Goal: Check status: Check status

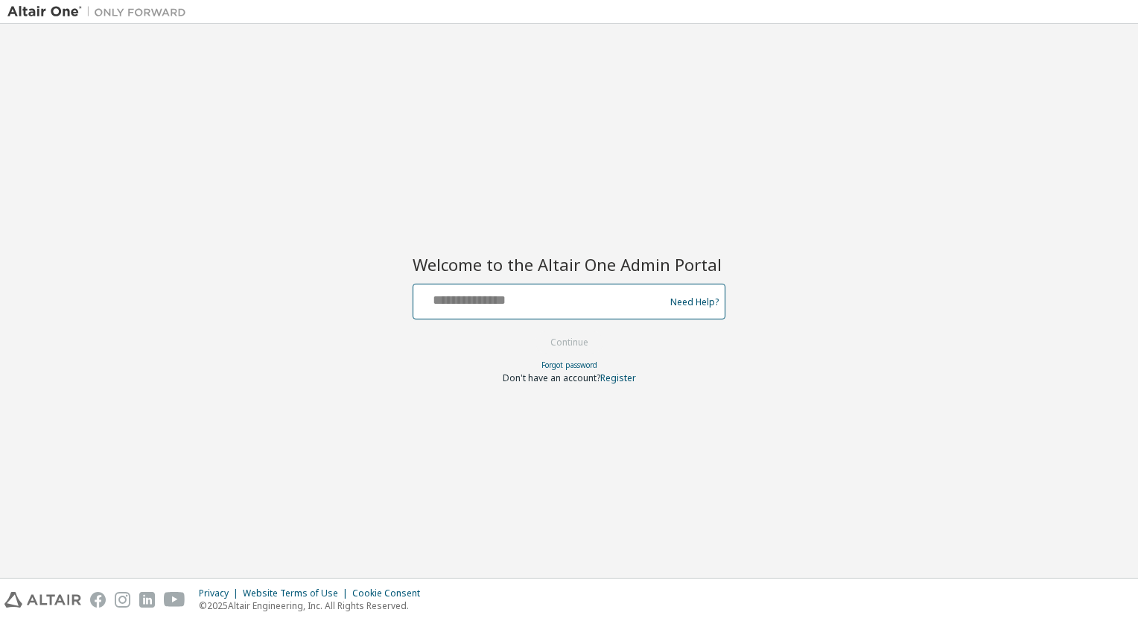
click at [475, 302] on input "text" at bounding box center [541, 299] width 244 height 22
type input "**********"
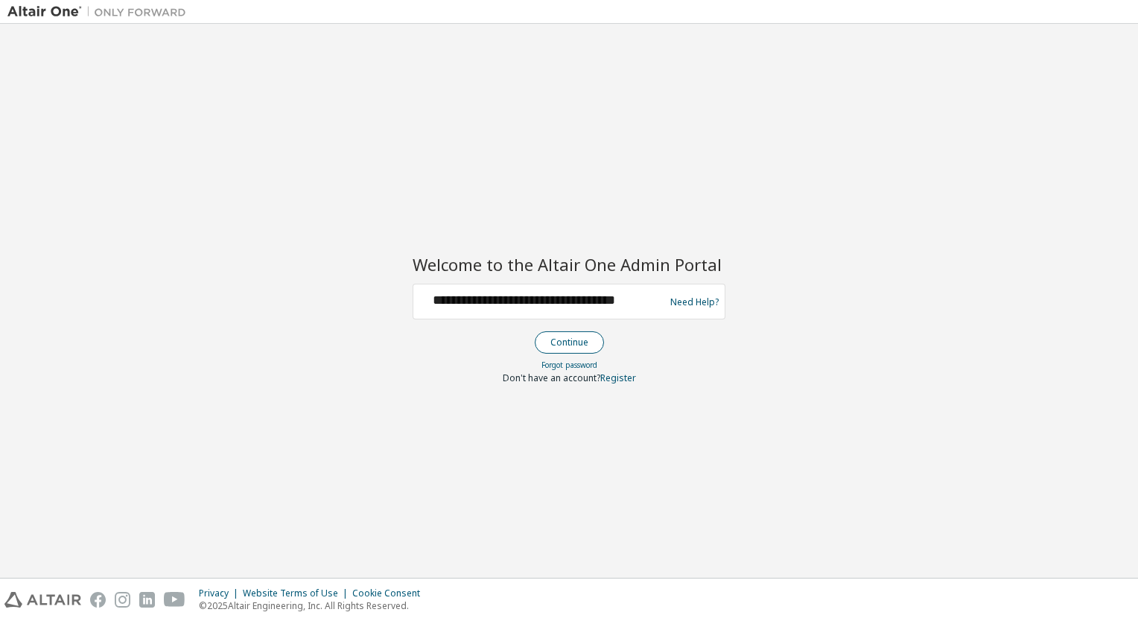
click at [560, 342] on button "Continue" at bounding box center [569, 343] width 69 height 22
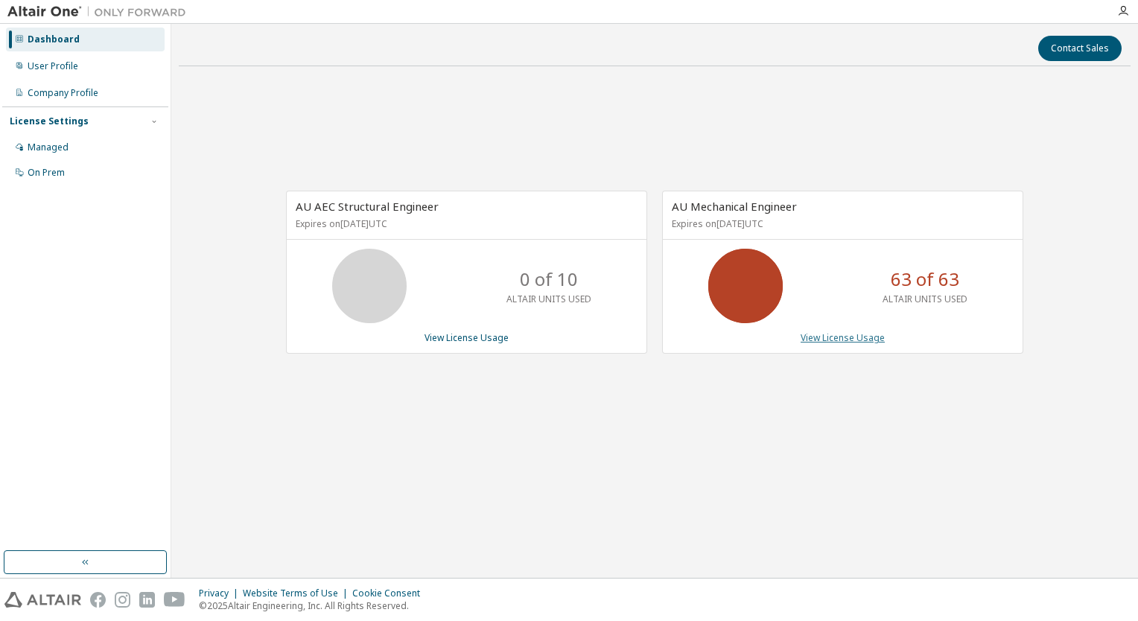
click at [828, 335] on link "View License Usage" at bounding box center [843, 338] width 84 height 13
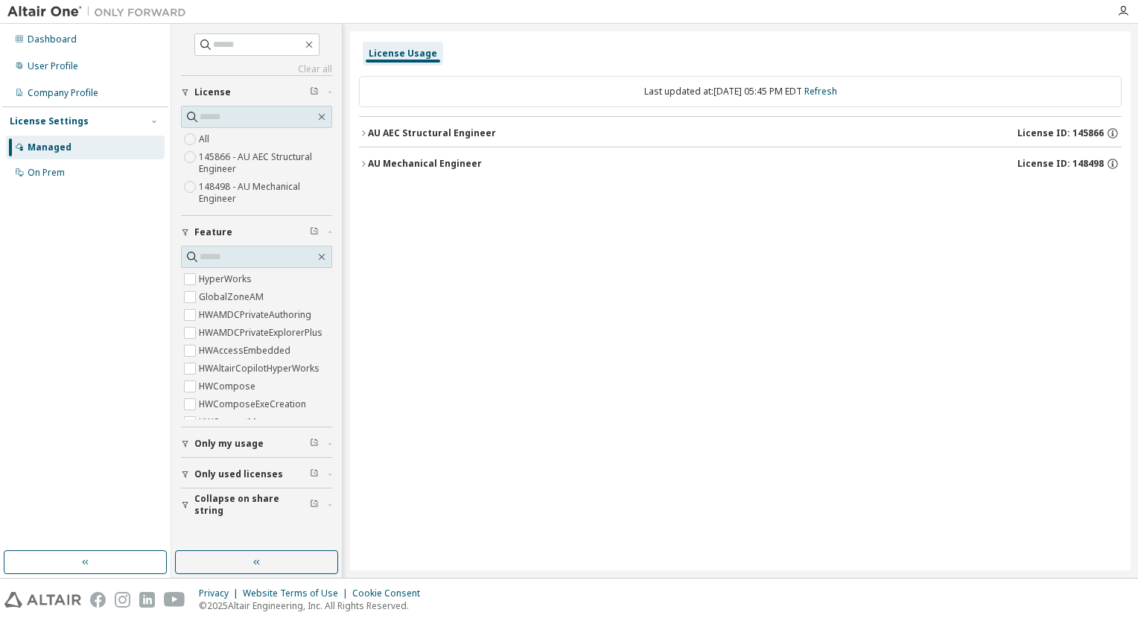
click at [363, 162] on icon "button" at bounding box center [363, 163] width 9 height 9
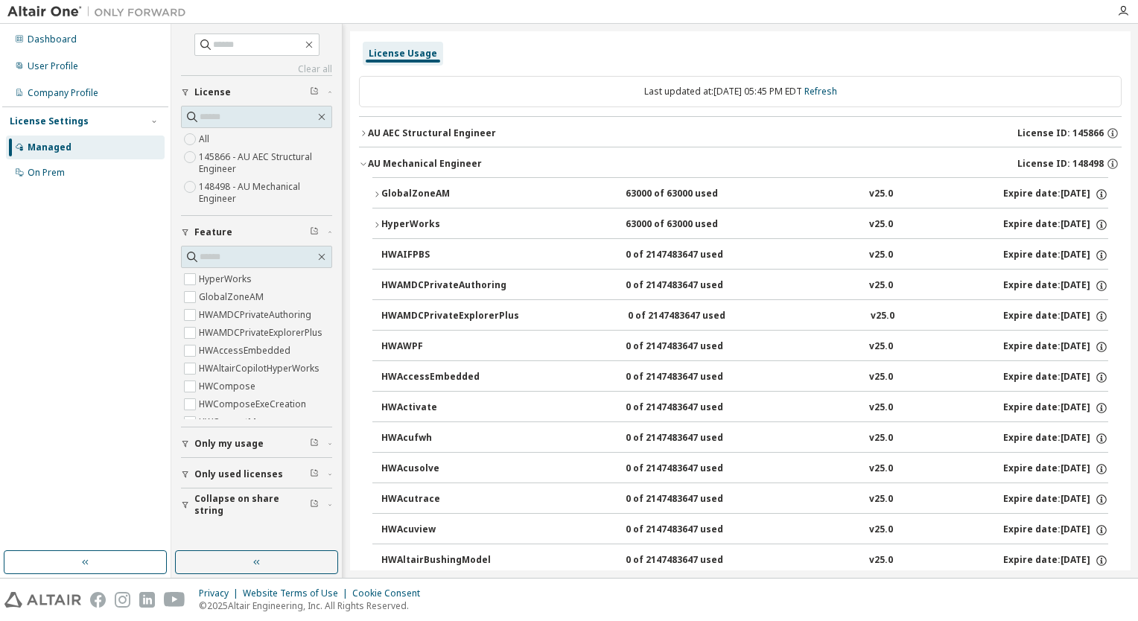
click at [376, 194] on icon "button" at bounding box center [377, 194] width 9 height 9
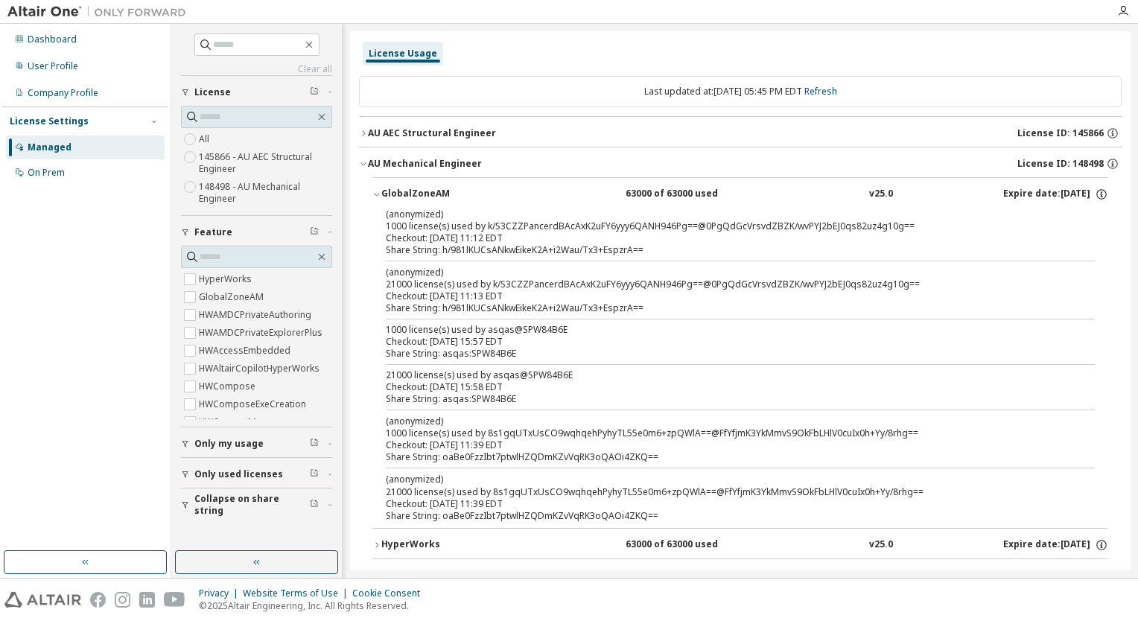
click at [379, 195] on icon "button" at bounding box center [377, 194] width 9 height 9
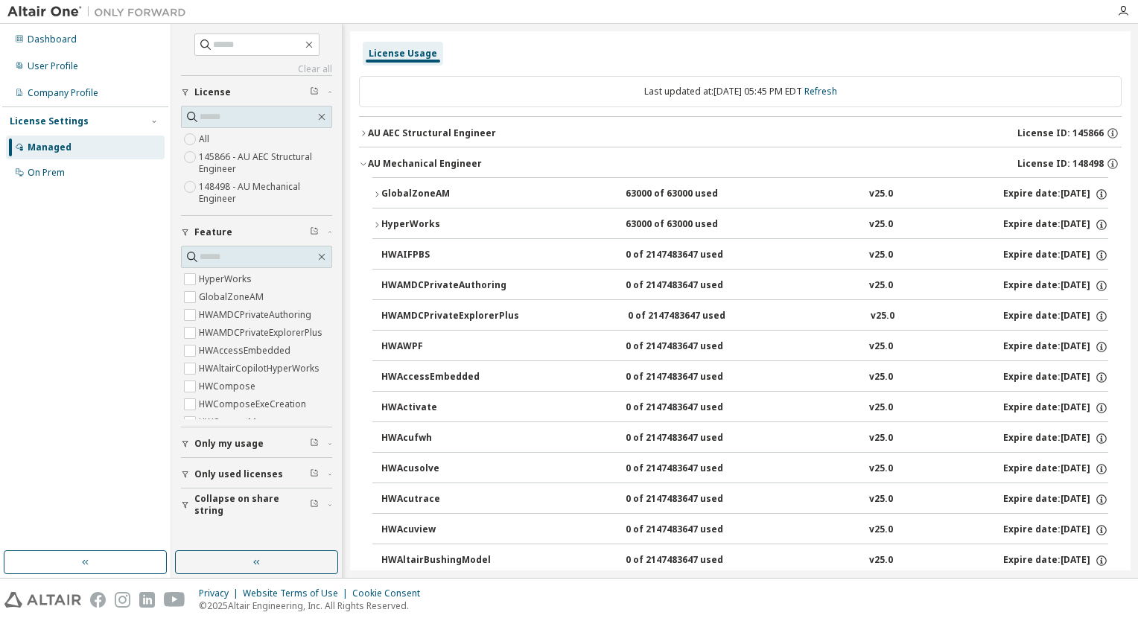
click at [376, 225] on icon "button" at bounding box center [377, 224] width 3 height 5
